Goal: Find specific page/section: Find specific page/section

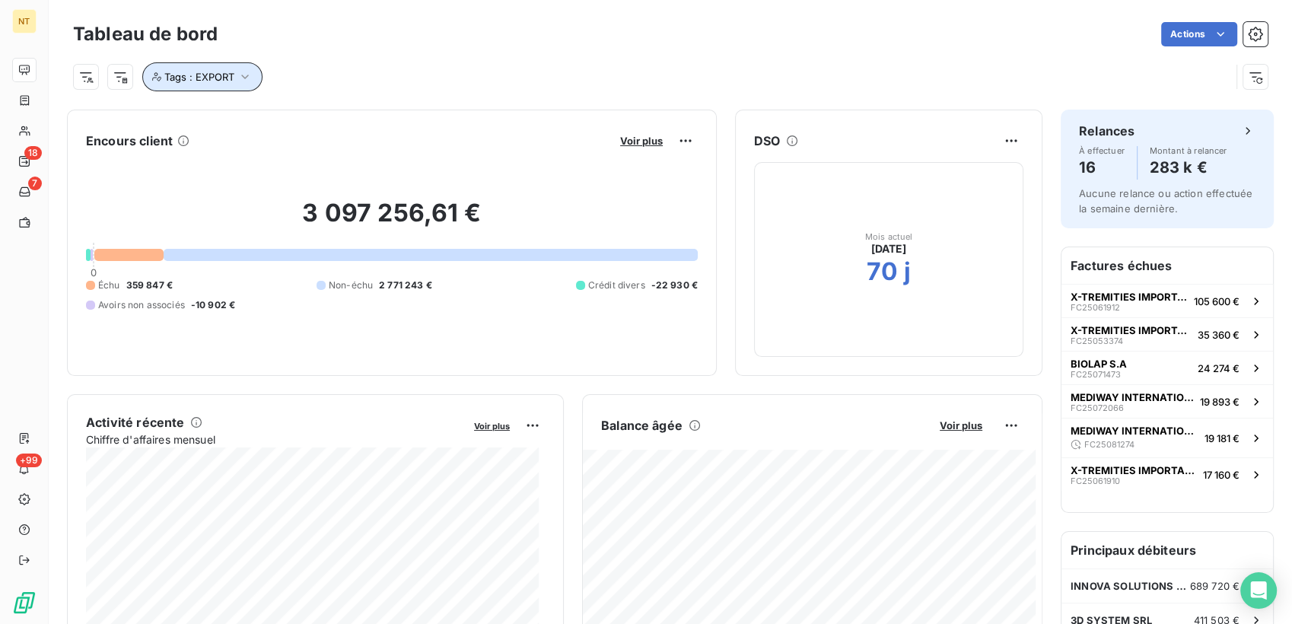
click at [240, 78] on icon "button" at bounding box center [244, 76] width 15 height 15
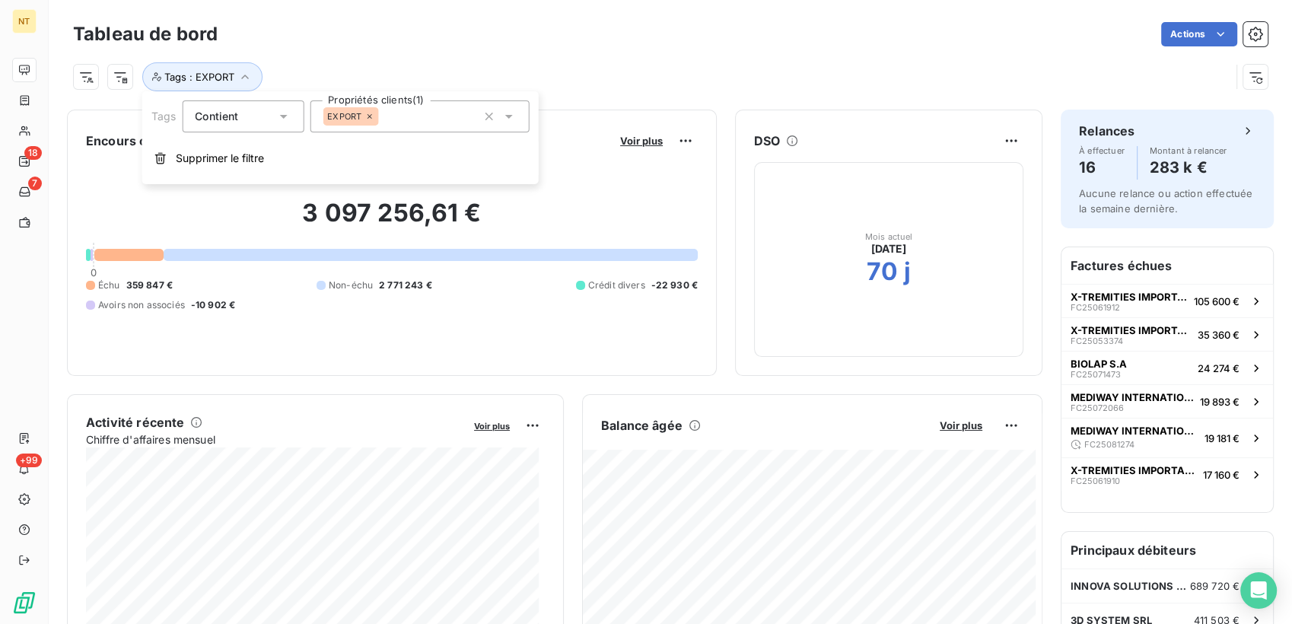
click at [371, 116] on icon at bounding box center [368, 116] width 9 height 9
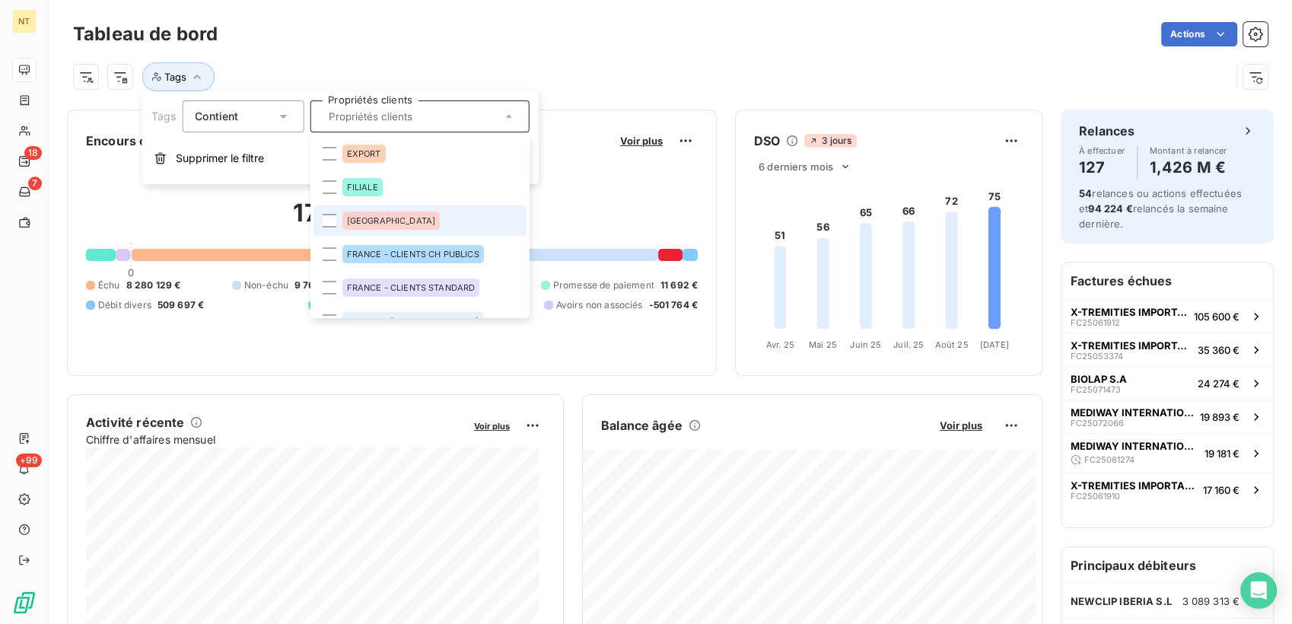
click at [331, 212] on li "[GEOGRAPHIC_DATA]" at bounding box center [419, 220] width 213 height 30
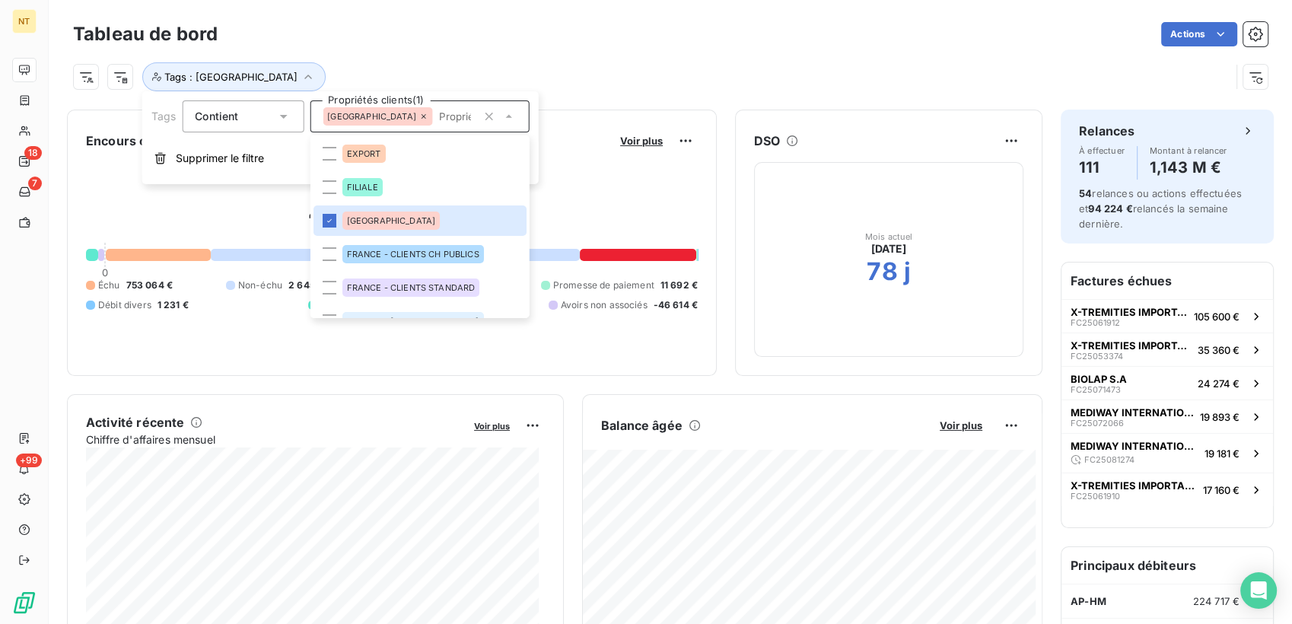
click at [573, 30] on div "Actions" at bounding box center [752, 34] width 1032 height 24
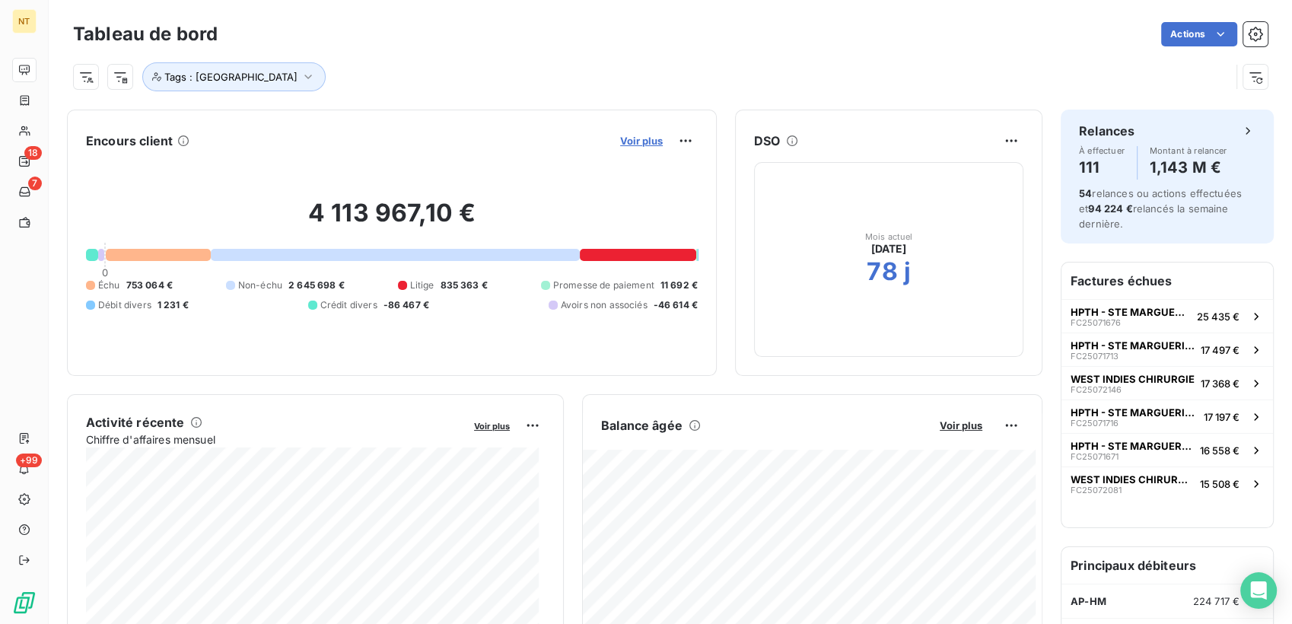
click at [637, 143] on span "Voir plus" at bounding box center [641, 141] width 43 height 12
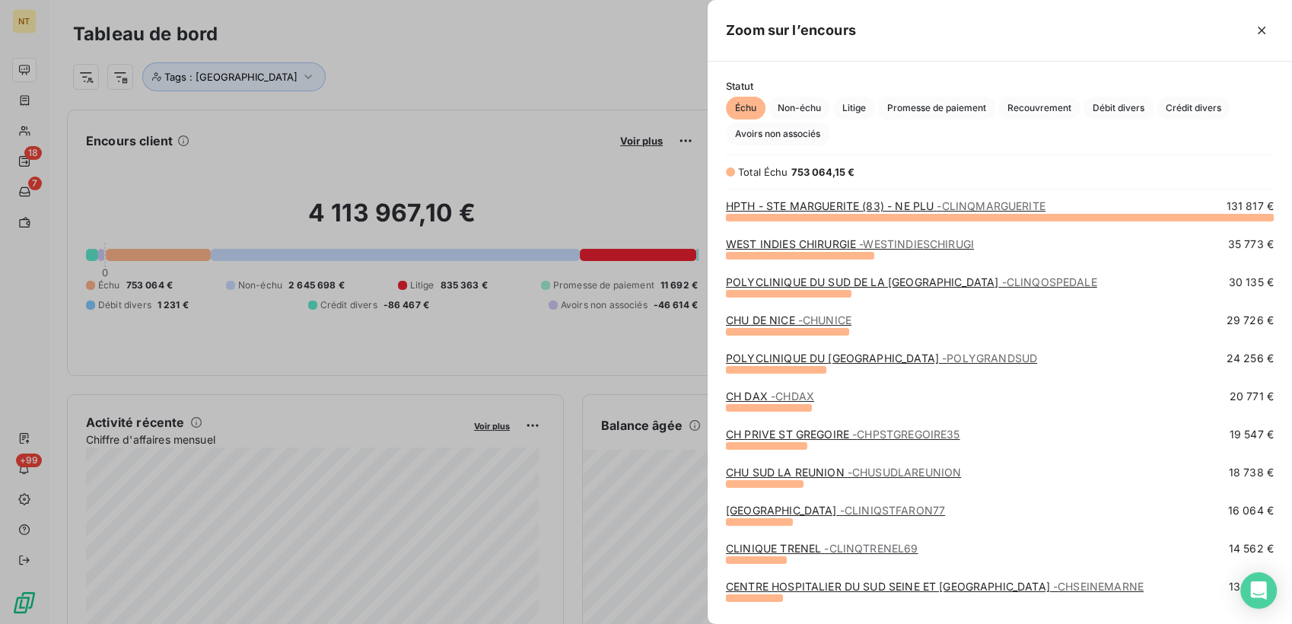
scroll to position [394, 571]
click at [1189, 108] on span "Crédit divers" at bounding box center [1193, 108] width 74 height 23
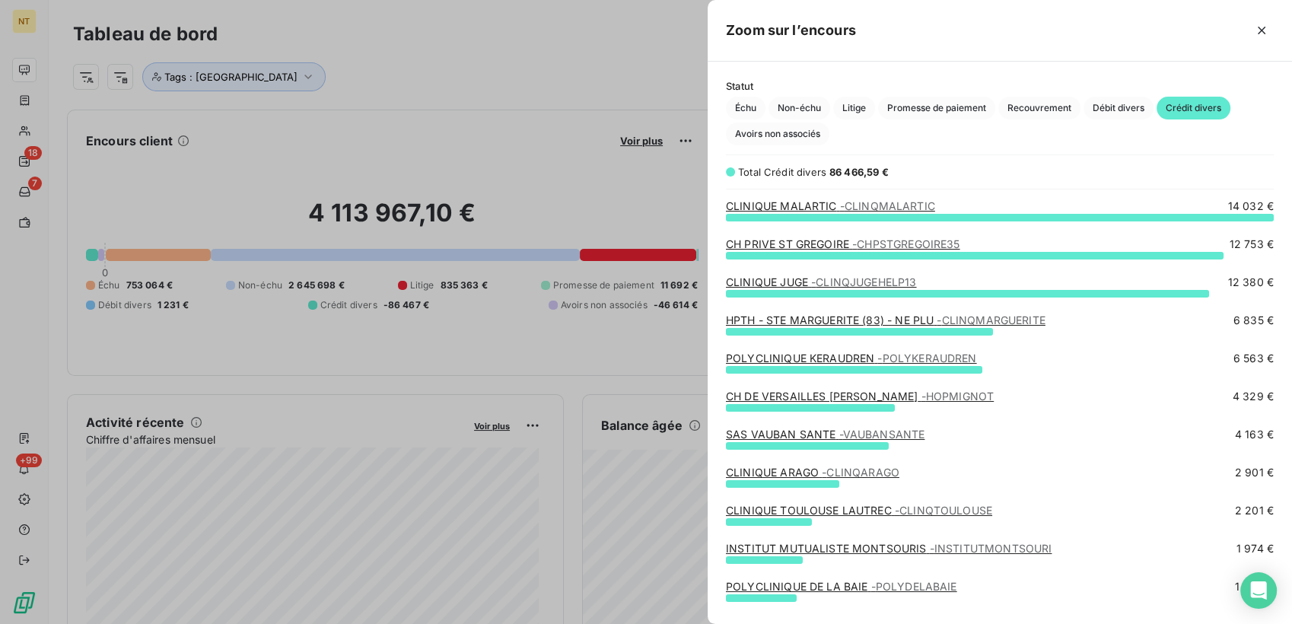
click at [844, 242] on link "CH PRIVE ST GREGOIRE - CHPSTGREGOIRE35" at bounding box center [843, 243] width 234 height 13
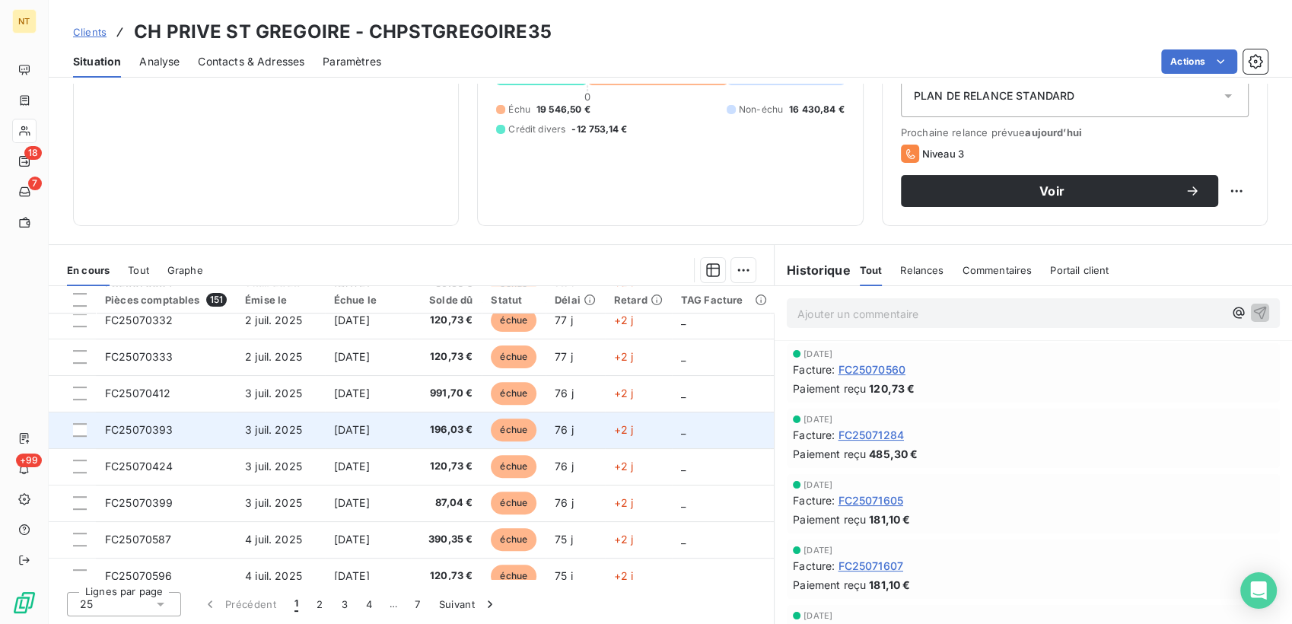
scroll to position [653, 0]
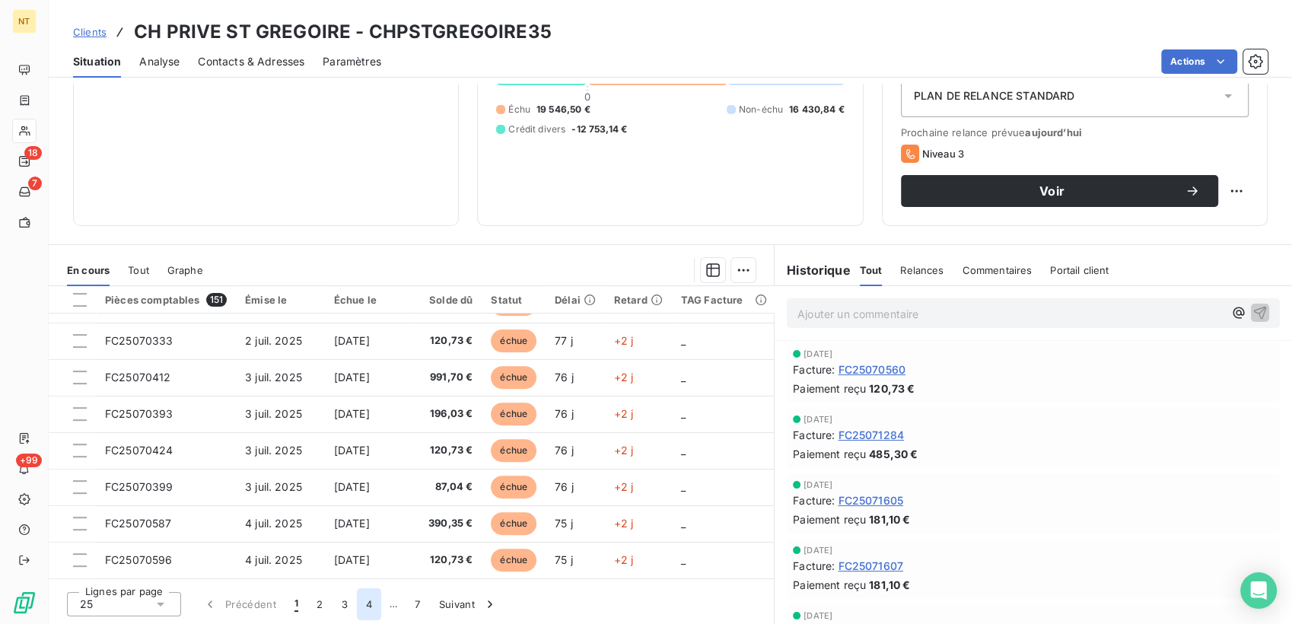
click at [365, 608] on button "4" at bounding box center [369, 604] width 24 height 32
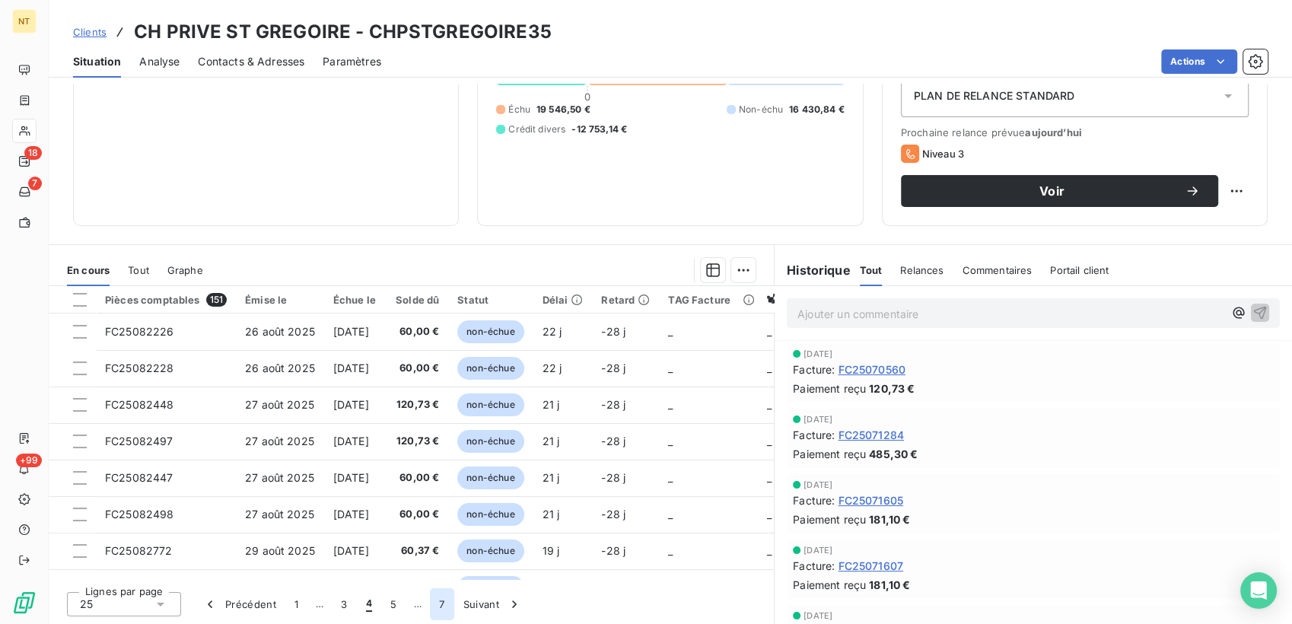
click at [445, 604] on button "7" at bounding box center [442, 604] width 24 height 32
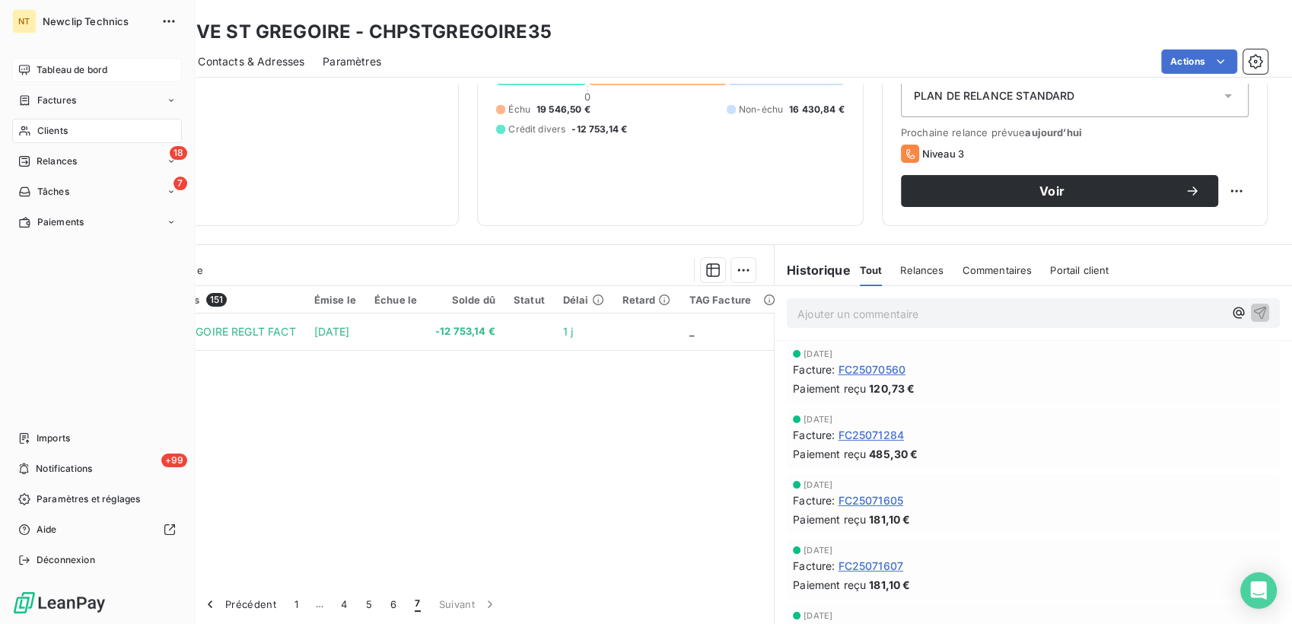
click at [30, 70] on div "Tableau de bord" at bounding box center [97, 70] width 170 height 24
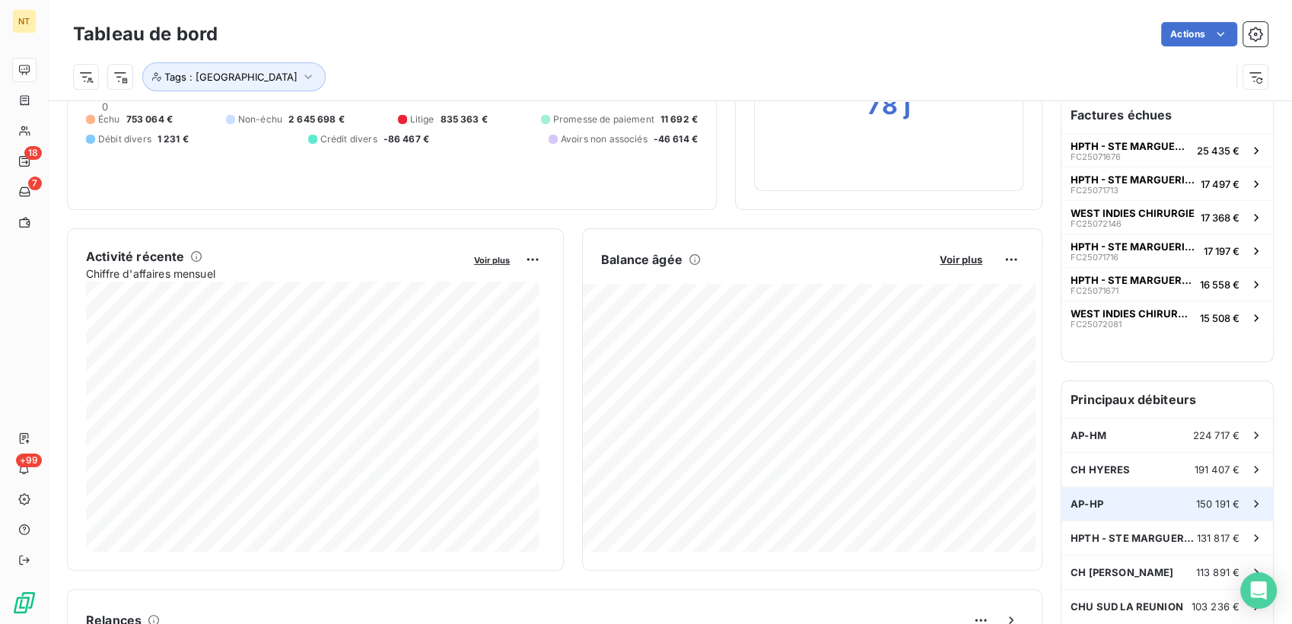
scroll to position [170, 0]
